Goal: Task Accomplishment & Management: Use online tool/utility

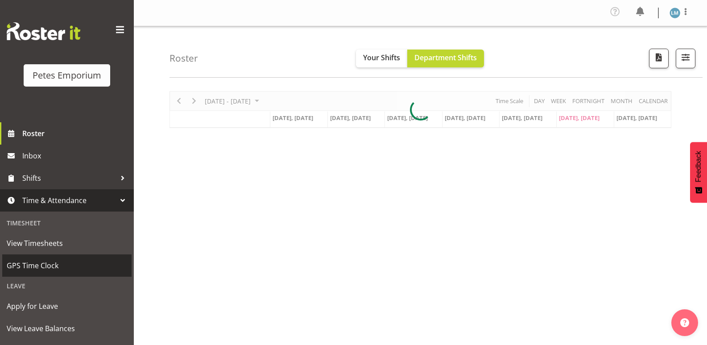
click at [76, 263] on span "GPS Time Clock" at bounding box center [67, 265] width 120 height 13
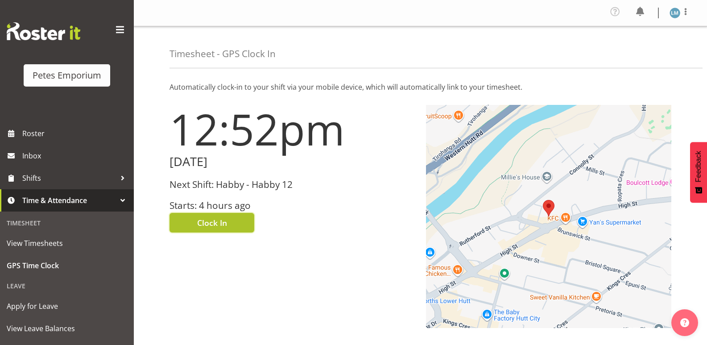
click at [224, 224] on span "Clock In" at bounding box center [212, 223] width 30 height 12
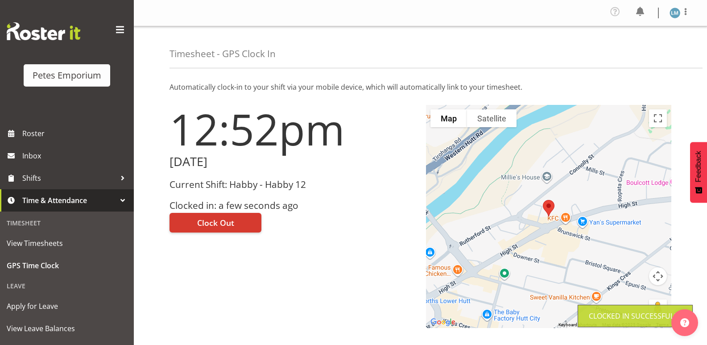
click at [674, 12] on img at bounding box center [675, 13] width 11 height 11
click at [644, 46] on link "Log Out" at bounding box center [648, 49] width 86 height 16
